Goal: Answer question/provide support: Share knowledge or assist other users

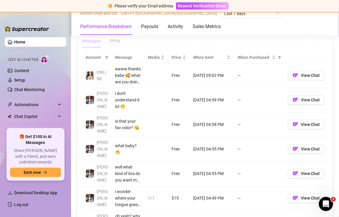
scroll to position [561, 0]
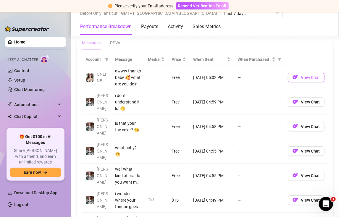
click at [310, 76] on span "View Chat" at bounding box center [310, 77] width 19 height 5
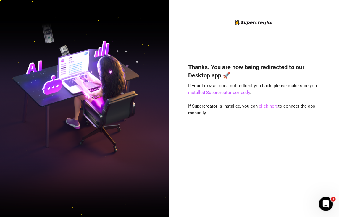
click at [265, 105] on link "click here" at bounding box center [268, 105] width 19 height 5
